Goal: Transaction & Acquisition: Purchase product/service

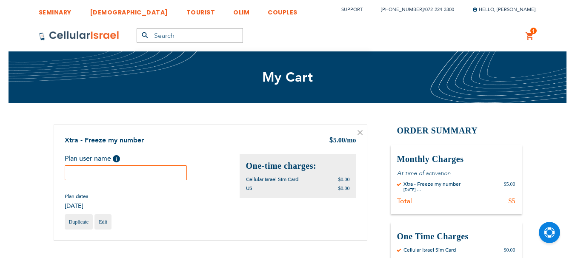
scroll to position [6, 0]
click at [74, 175] on input "text" at bounding box center [126, 173] width 123 height 15
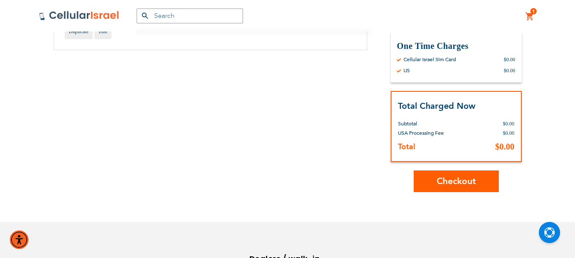
scroll to position [213, 0]
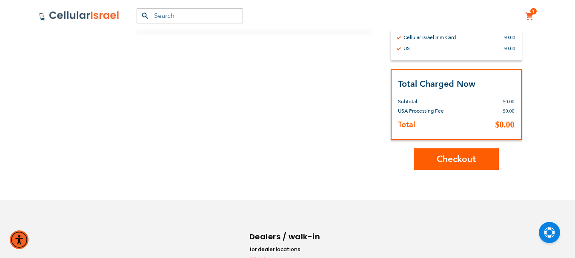
type input "Yehuda Dvir"
click at [455, 162] on span "Checkout" at bounding box center [456, 159] width 39 height 12
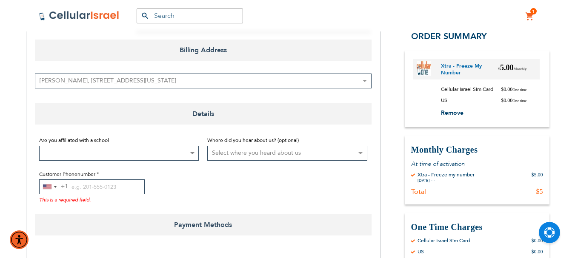
scroll to position [128, 0]
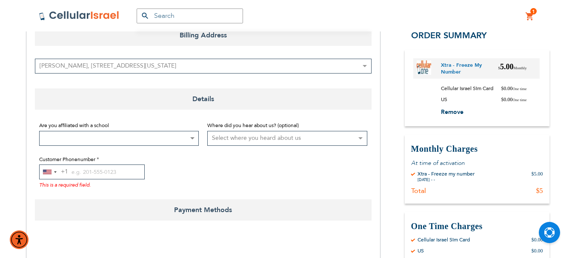
click at [194, 138] on b at bounding box center [192, 139] width 4 height 2
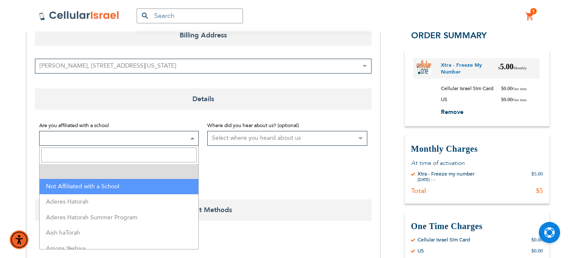
select select "199"
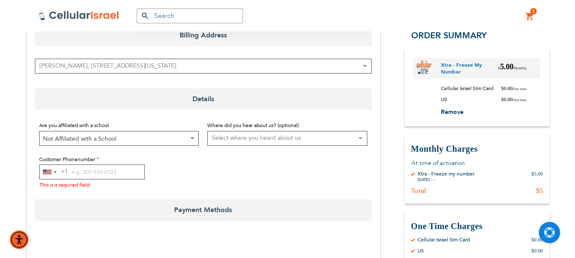
click at [358, 138] on select "Select where you heard about us Existing Customer Friend Other School/Group BP …" at bounding box center [287, 138] width 160 height 15
select select "1"
click at [207, 131] on select "Select where you heard about us Existing Customer Friend Other School/Group BP …" at bounding box center [287, 138] width 160 height 15
click at [74, 172] on input "Customer Phonenumber" at bounding box center [92, 172] width 106 height 15
paste input "8455201203"
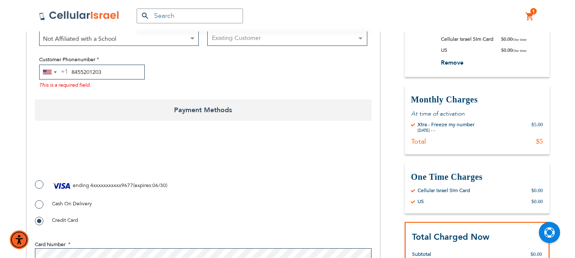
scroll to position [213, 0]
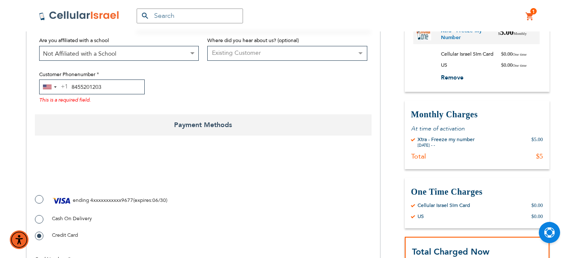
click at [72, 84] on input "8455201203" at bounding box center [92, 87] width 106 height 15
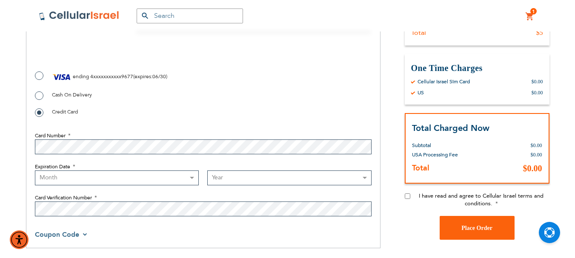
scroll to position [341, 0]
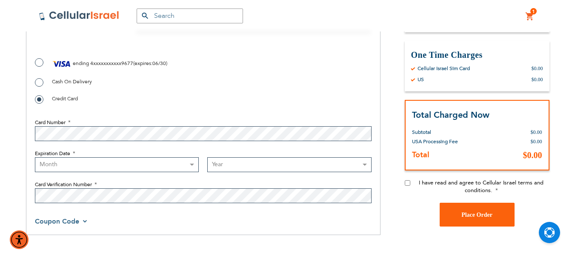
type input "8455201203"
click at [410, 184] on input "I have read and agree to Cellular Israel terms and conditions." at bounding box center [408, 184] width 6 height 6
checkbox input "true"
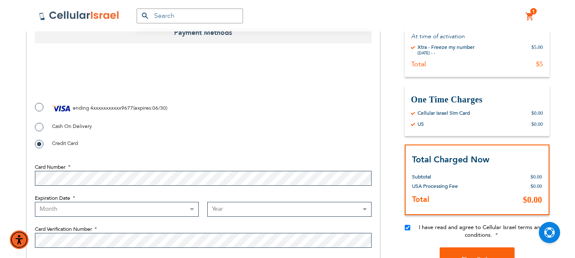
scroll to position [255, 0]
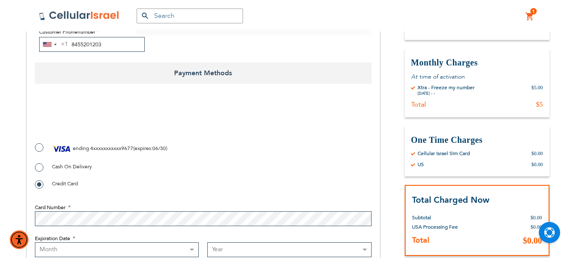
checkbox input "true"
click at [38, 147] on label "ending 4xxxxxxxxxxx9677 ( expires : 06/30 )" at bounding box center [101, 149] width 132 height 13
radio input "true"
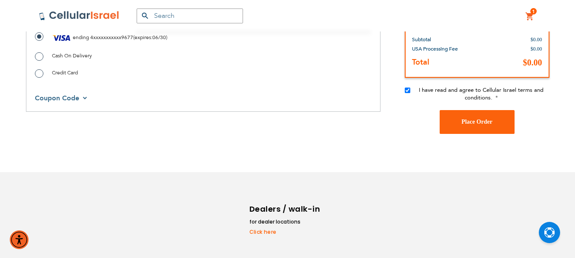
scroll to position [393, 0]
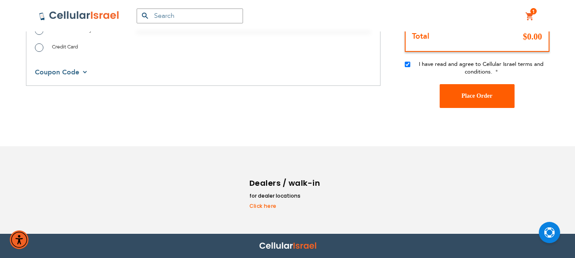
click at [488, 96] on span "Place Order" at bounding box center [477, 96] width 31 height 6
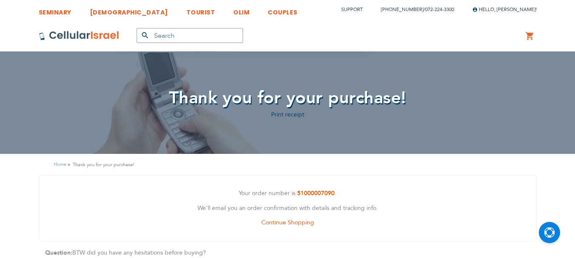
scroll to position [6, 0]
